Goal: Check status: Check status

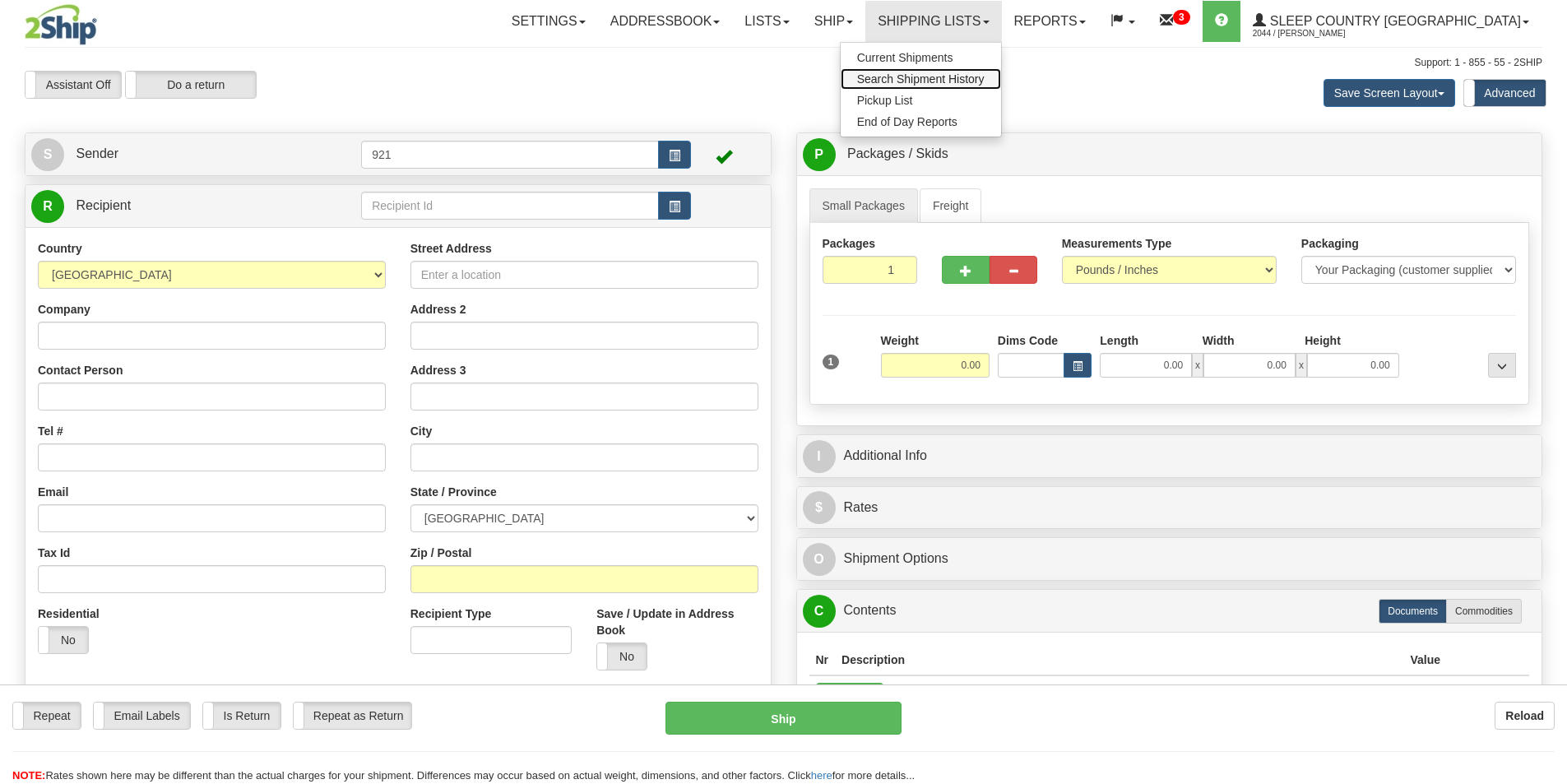
click at [985, 75] on span "Search Shipment History" at bounding box center [920, 78] width 128 height 13
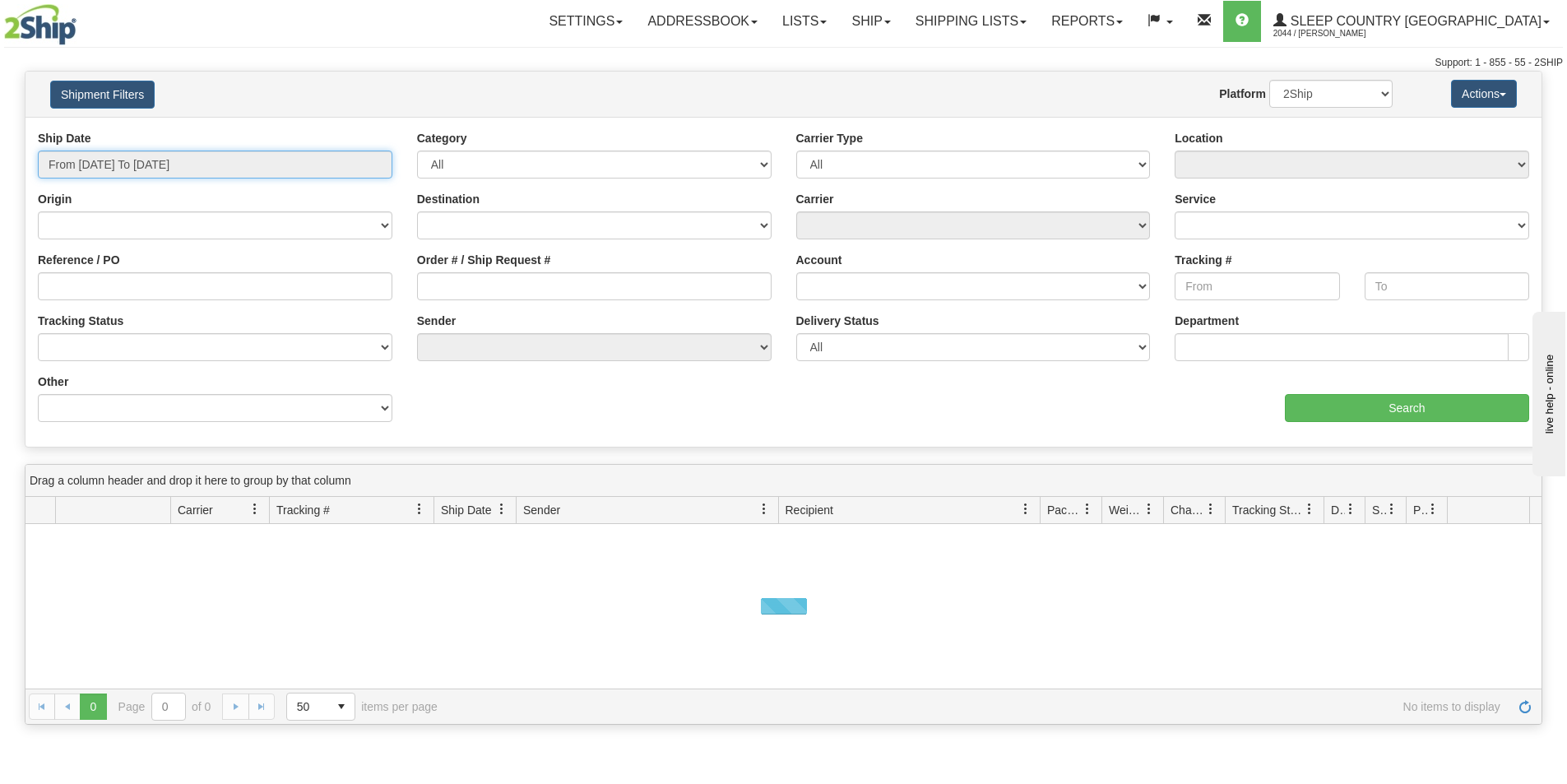
click at [216, 160] on input "From [DATE] To [DATE]" at bounding box center [215, 164] width 355 height 28
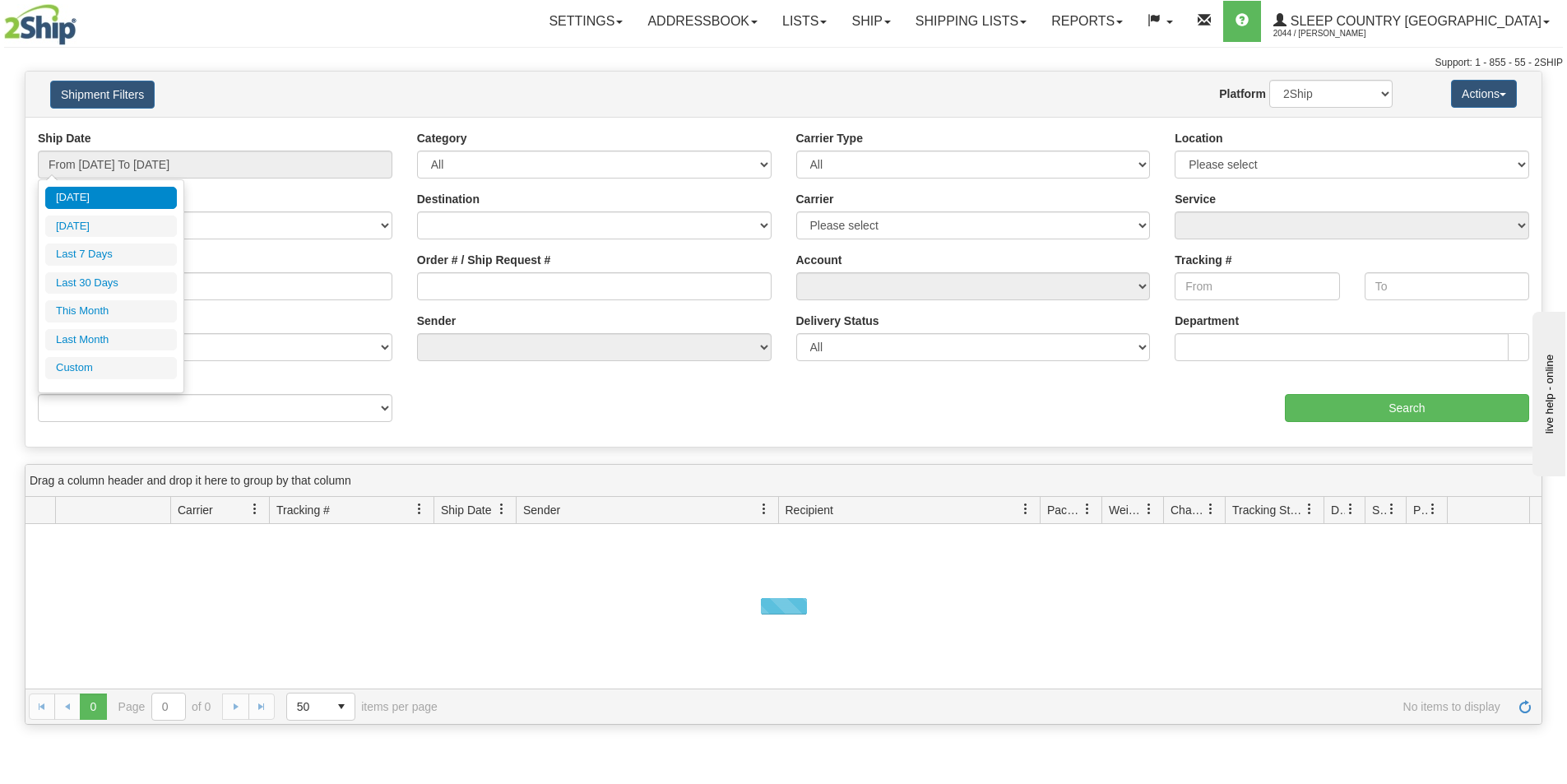
click at [134, 279] on li "Last 30 Days" at bounding box center [111, 283] width 132 height 22
type input "From [DATE] To [DATE]"
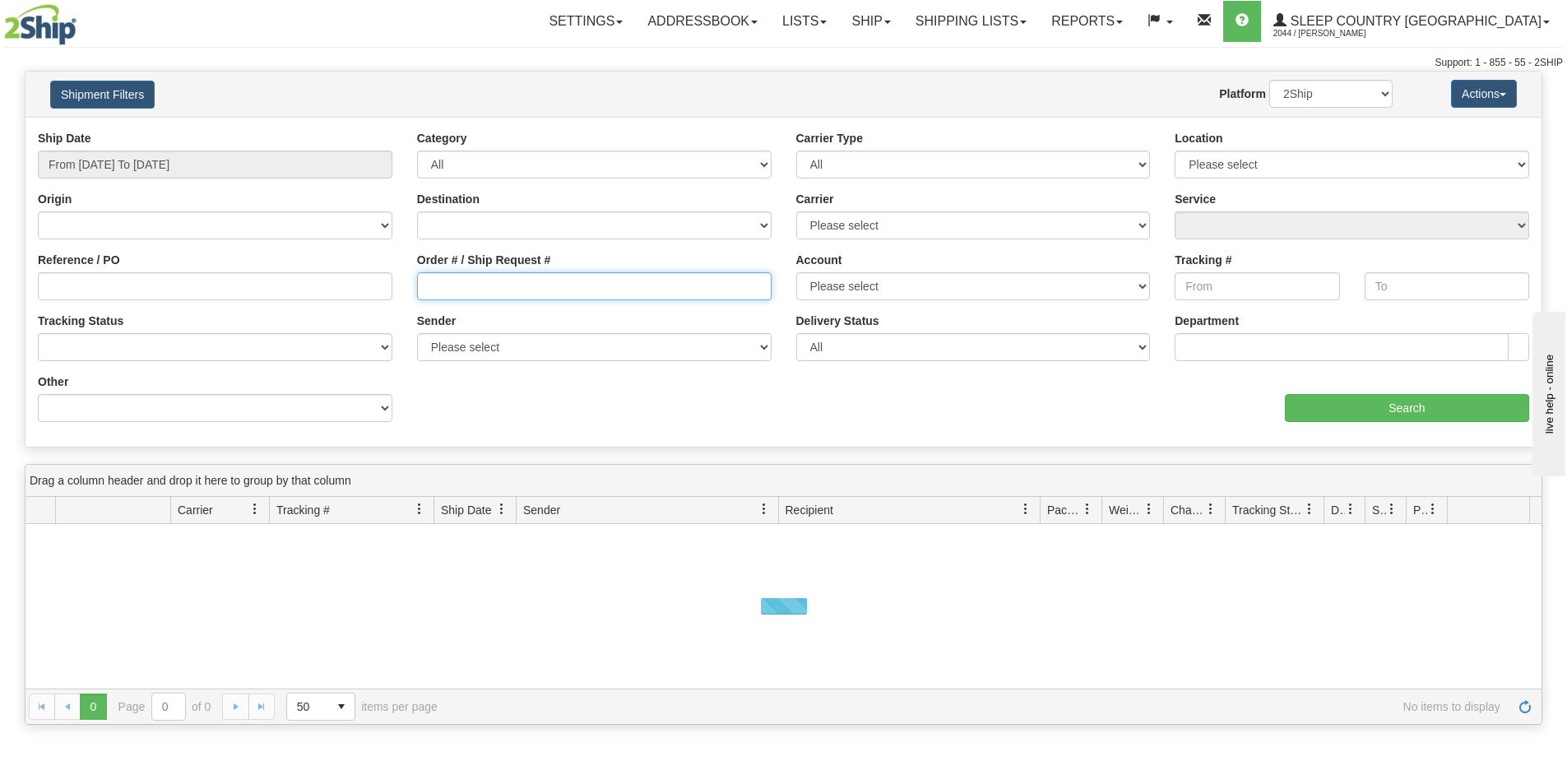
click at [441, 289] on input "Order # / Ship Request #" at bounding box center [594, 286] width 355 height 28
paste input "9023036000055"
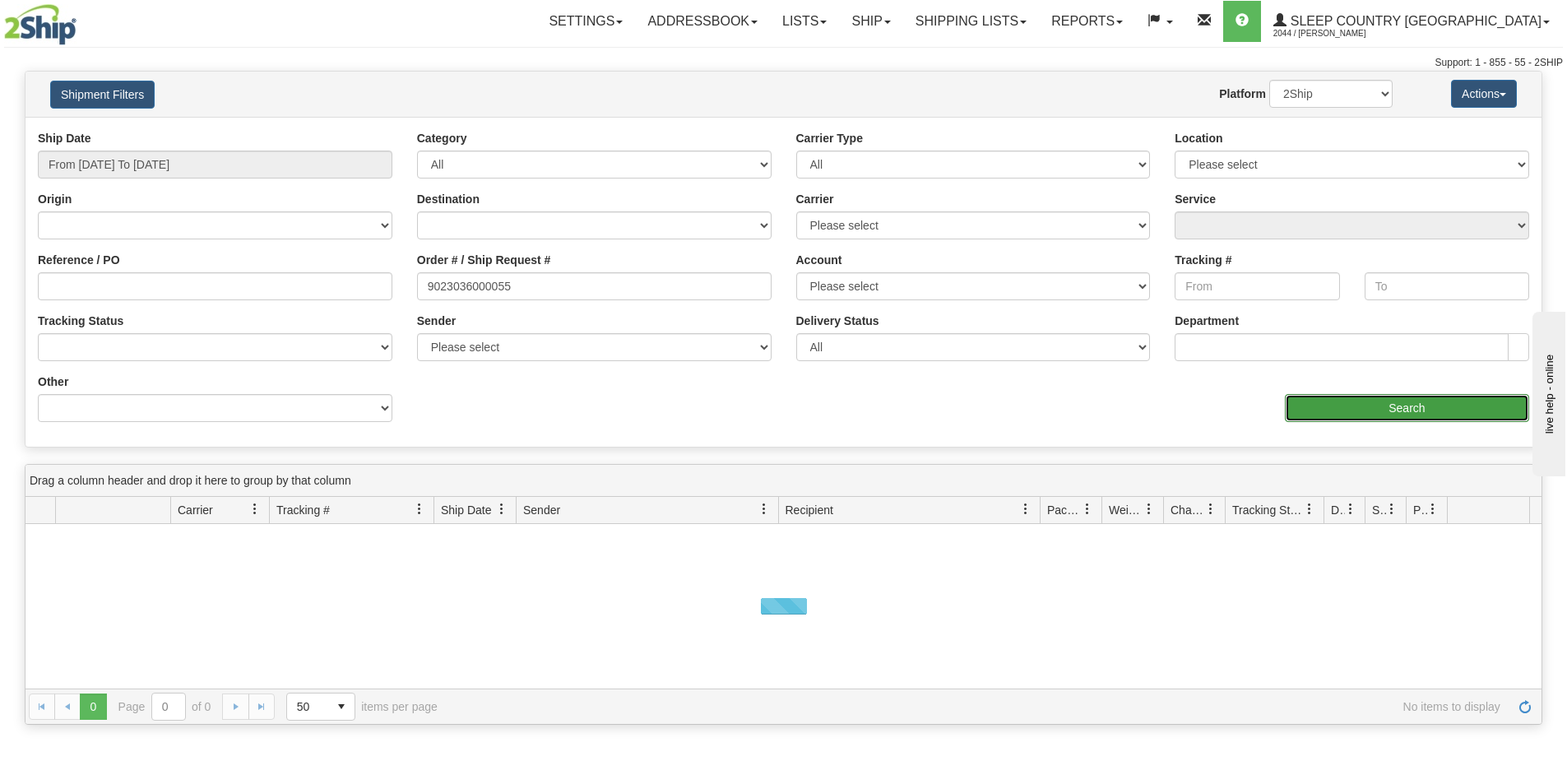
click at [1347, 407] on input "Search" at bounding box center [1407, 408] width 245 height 28
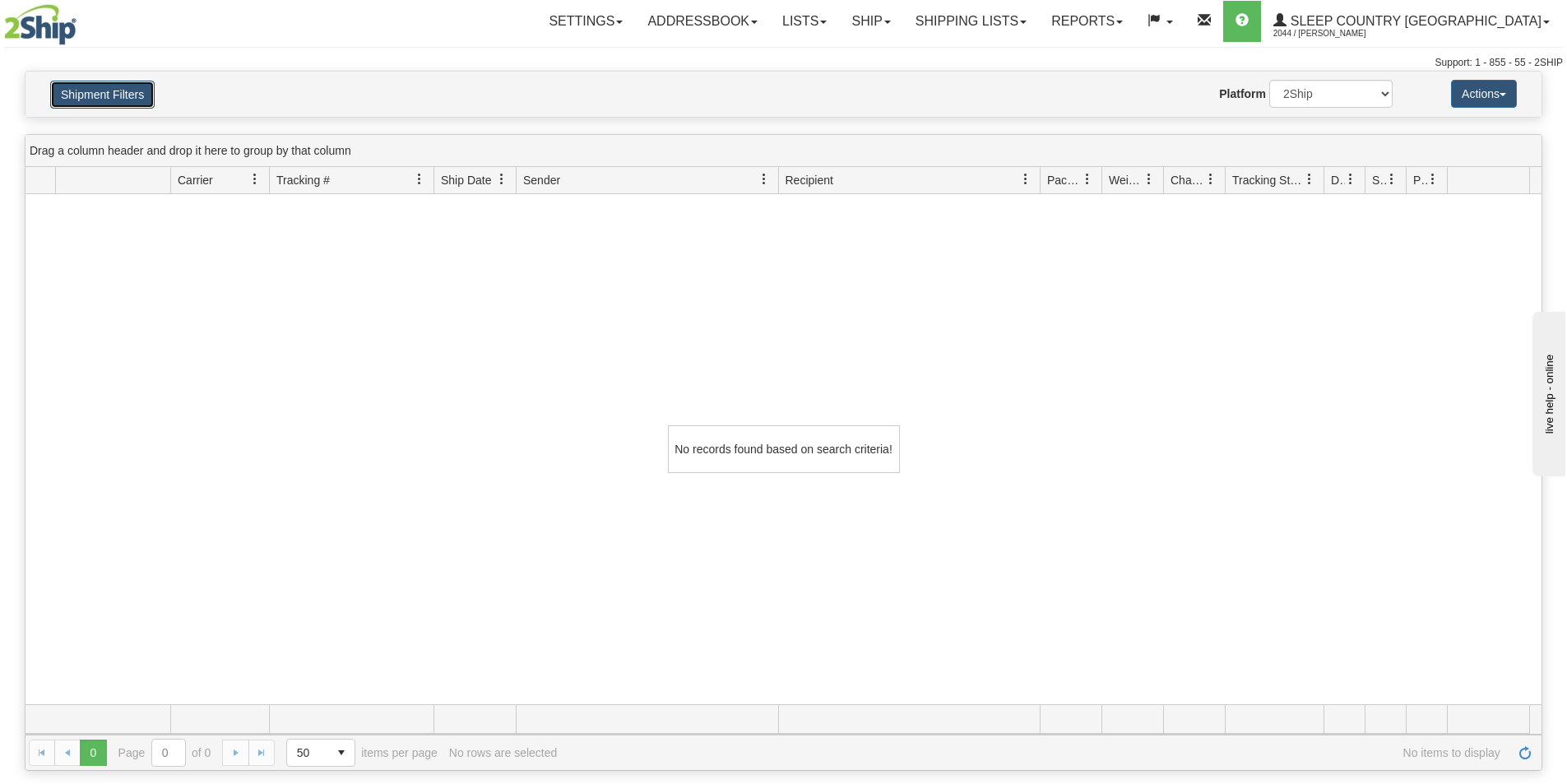
click at [104, 101] on button "Shipment Filters" at bounding box center [102, 94] width 104 height 28
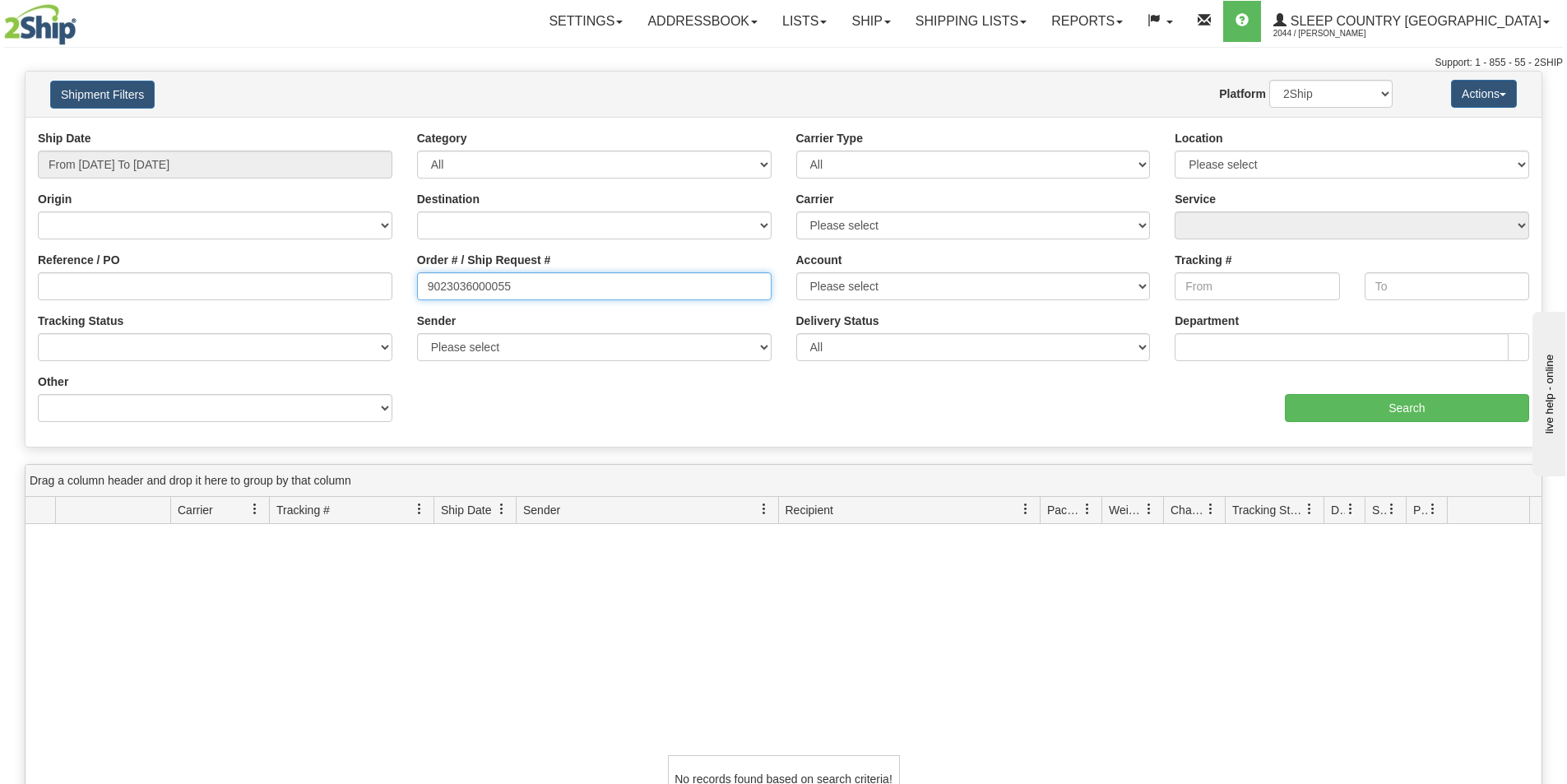
drag, startPoint x: 522, startPoint y: 287, endPoint x: 229, endPoint y: 284, distance: 293.0
click at [229, 130] on div "Reference / PO Order # / Ship Request # 9023036000055 Account Please select [GE…" at bounding box center [784, 130] width 1516 height 0
paste input "128132"
type input "128132"
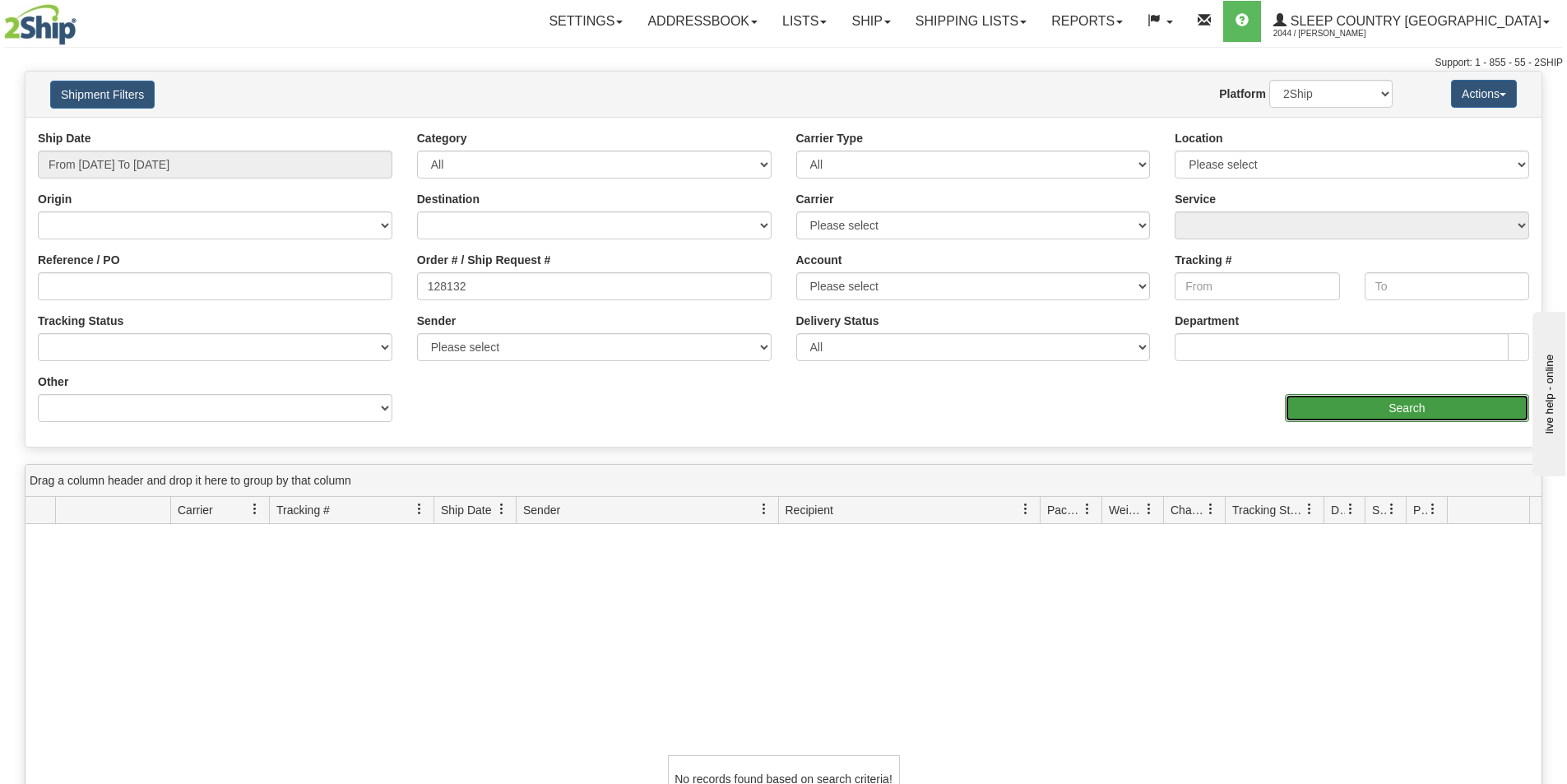
click at [1315, 406] on input "Search" at bounding box center [1407, 408] width 245 height 28
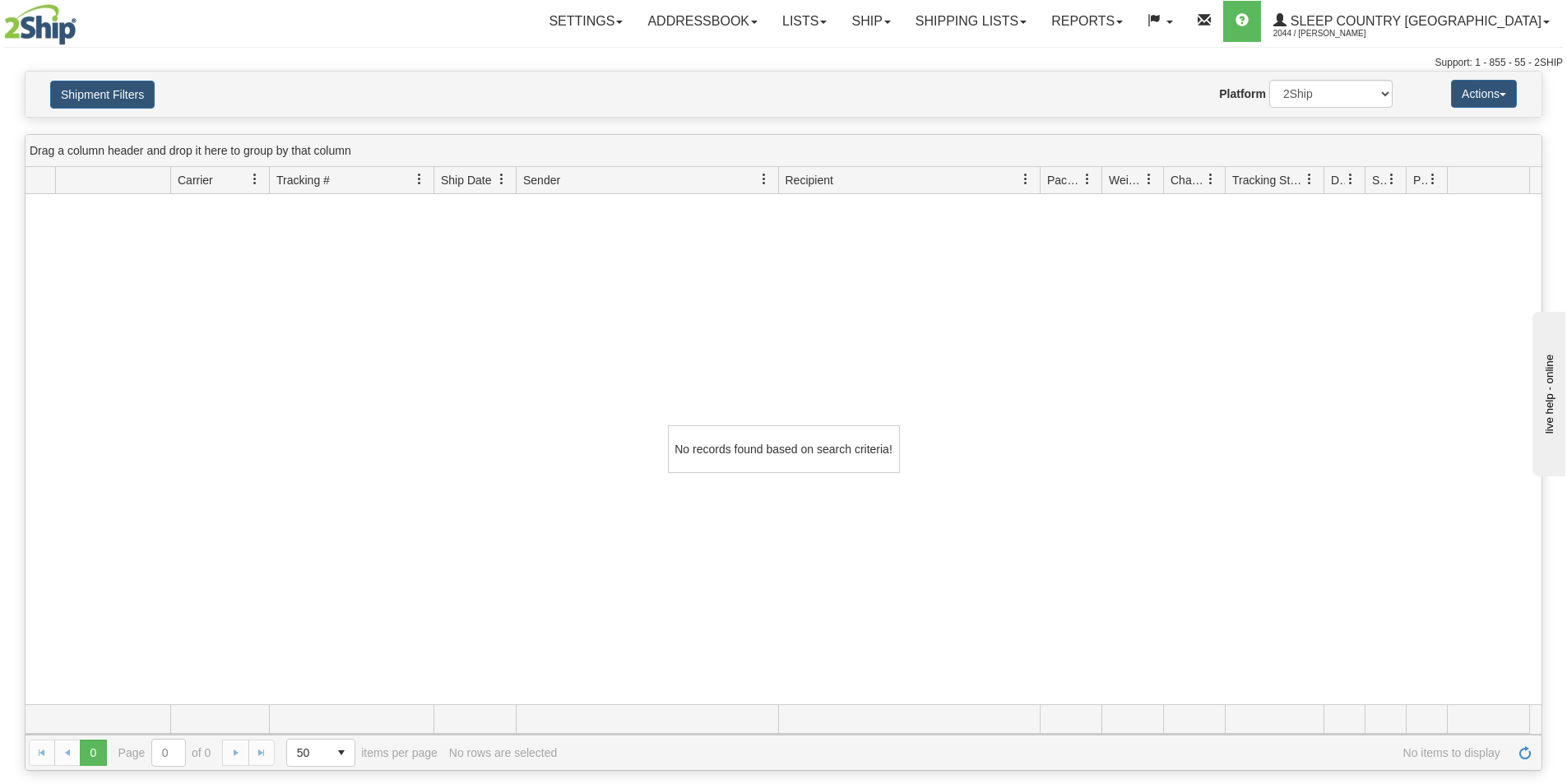
click at [585, 73] on div "Shipment Filters Website Agent Nothing selected Client User Platform 2Ship Impo…" at bounding box center [784, 94] width 1516 height 46
click at [130, 98] on button "Shipment Filters" at bounding box center [102, 94] width 104 height 28
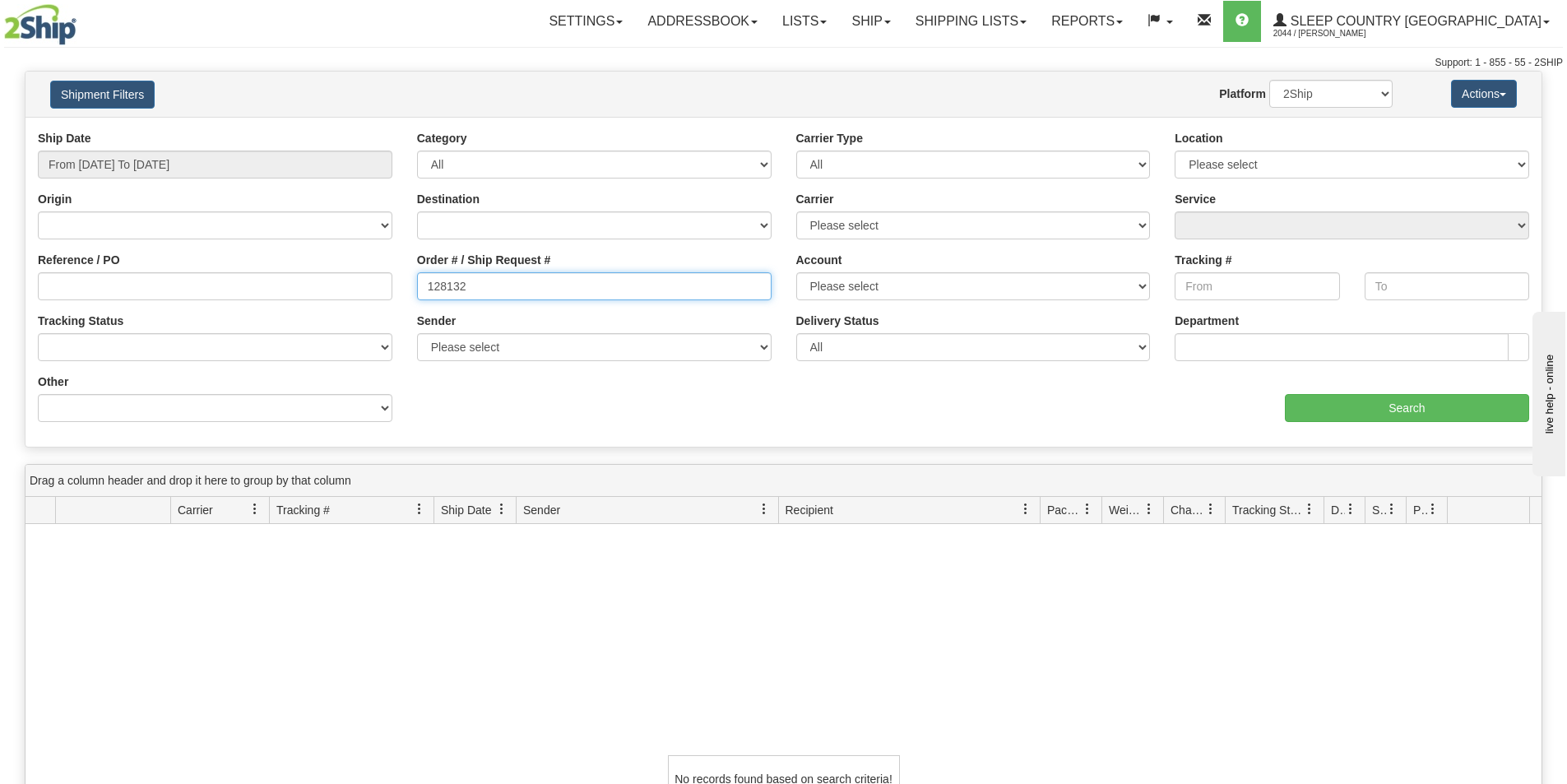
drag, startPoint x: 413, startPoint y: 276, endPoint x: 286, endPoint y: 295, distance: 128.4
click at [311, 130] on div "Reference / PO Order # / Ship Request # 128132 Account Please select [GEOGRAPHI…" at bounding box center [784, 130] width 1516 height 0
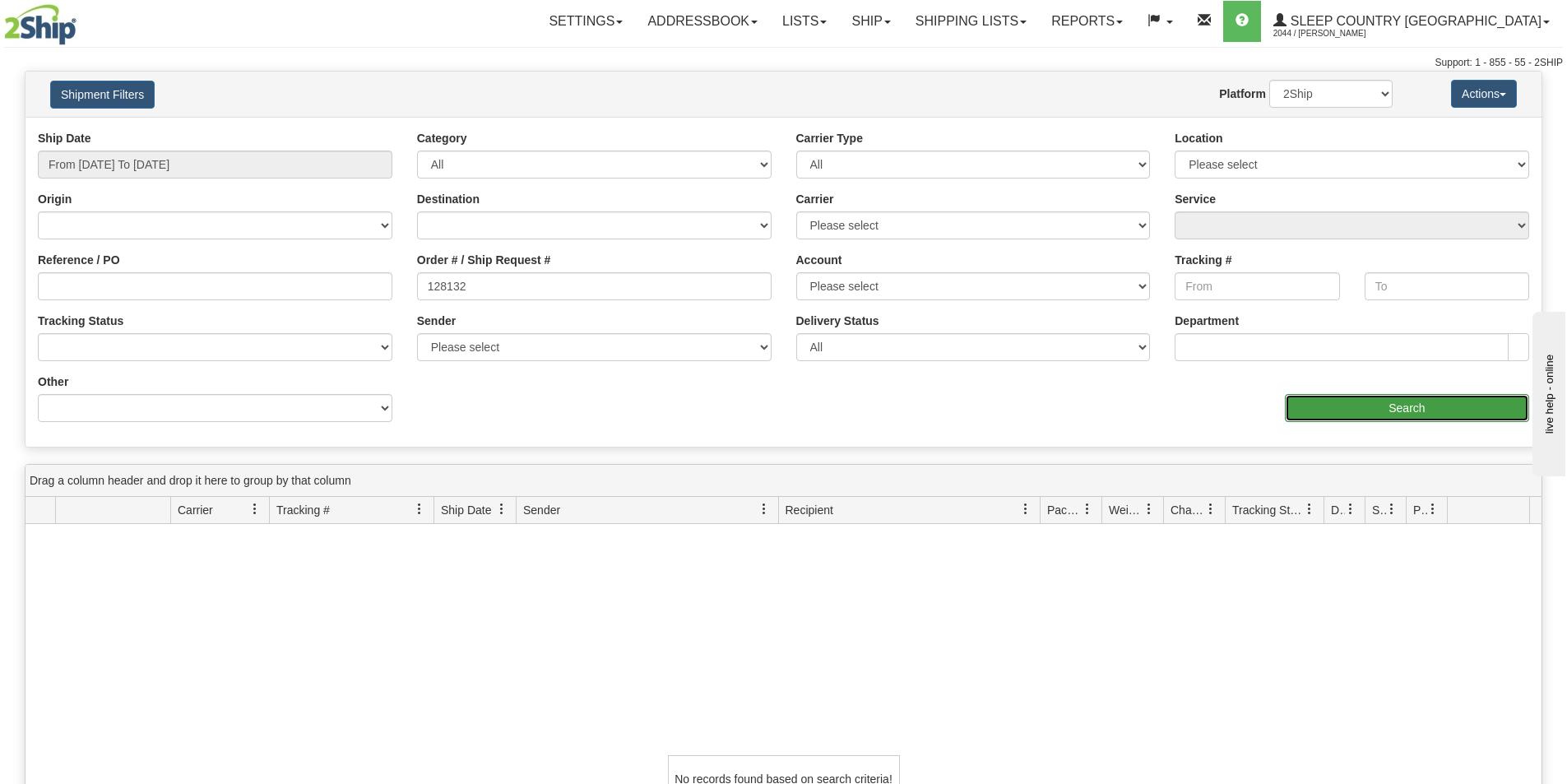
click at [1435, 410] on input "Search" at bounding box center [1407, 408] width 245 height 28
